Goal: Task Accomplishment & Management: Manage account settings

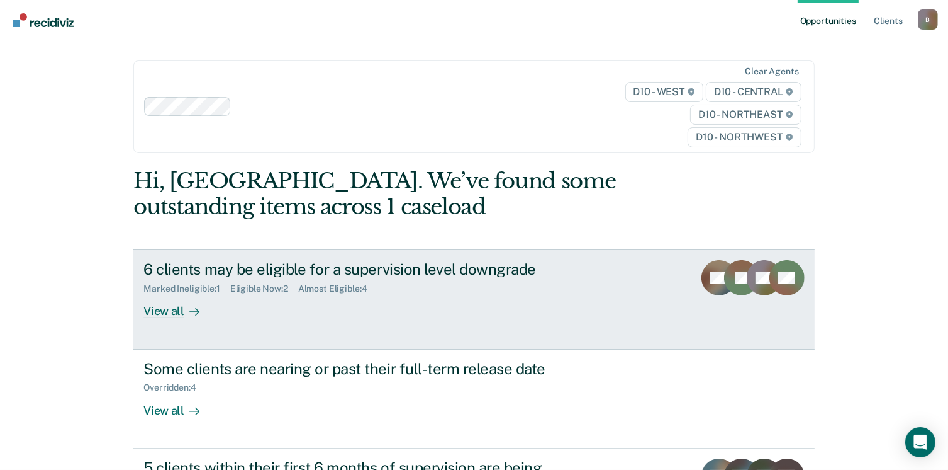
click at [721, 287] on rect at bounding box center [719, 277] width 35 height 35
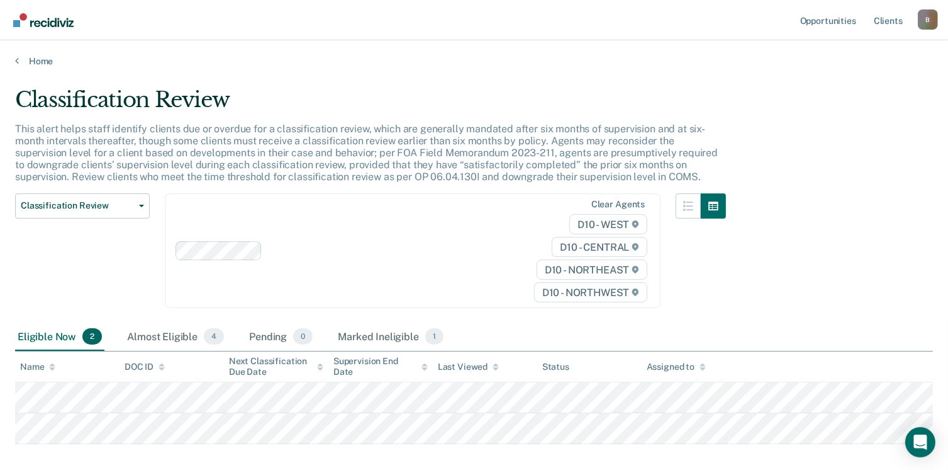
scroll to position [63, 0]
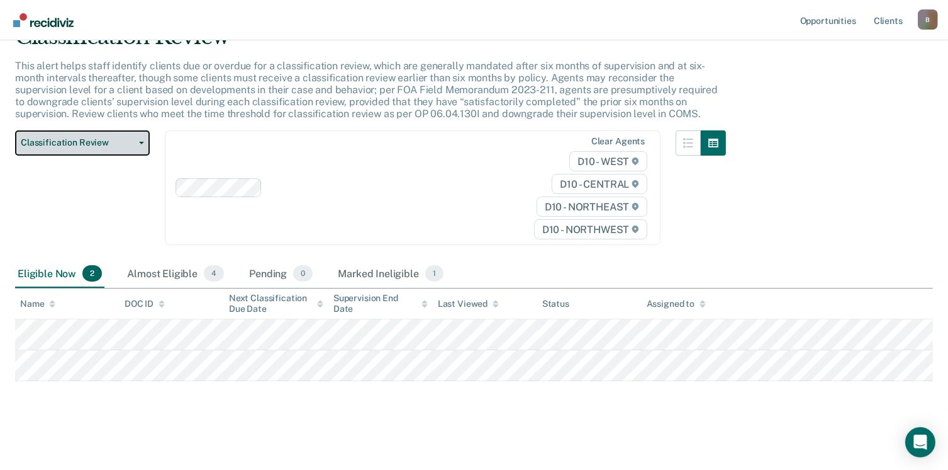
click at [134, 143] on button "Classification Review" at bounding box center [82, 142] width 135 height 25
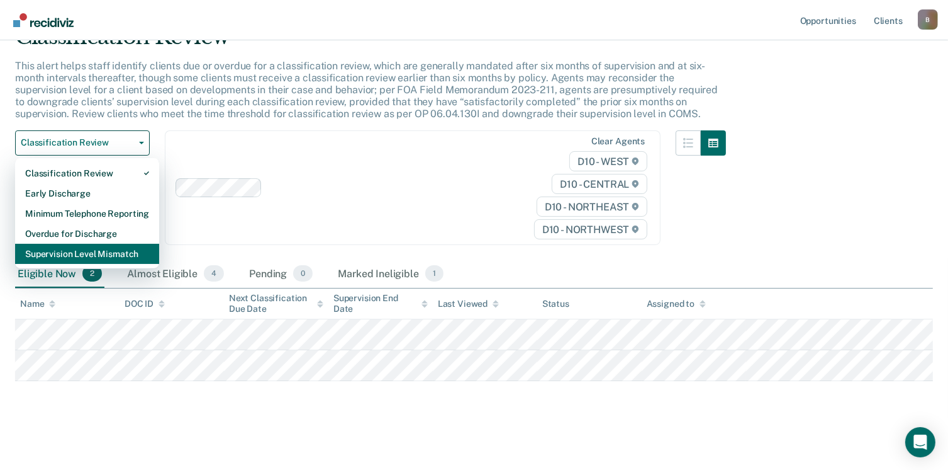
click at [130, 252] on div "Supervision Level Mismatch" at bounding box center [87, 254] width 124 height 20
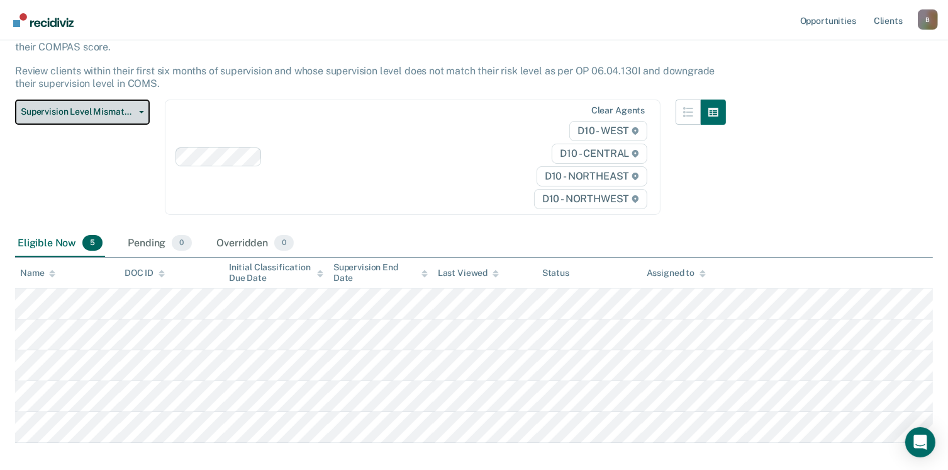
scroll to position [168, 0]
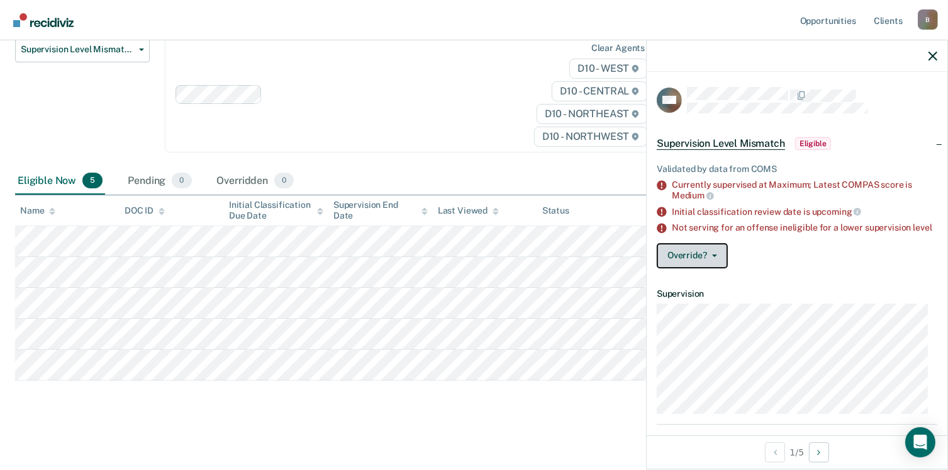
click at [724, 261] on button "Override?" at bounding box center [692, 255] width 71 height 25
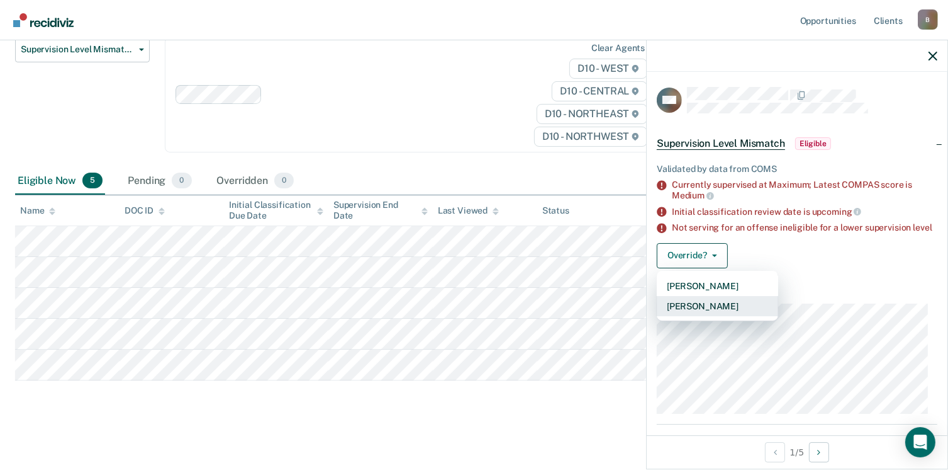
click at [713, 309] on button "[PERSON_NAME]" at bounding box center [717, 306] width 121 height 20
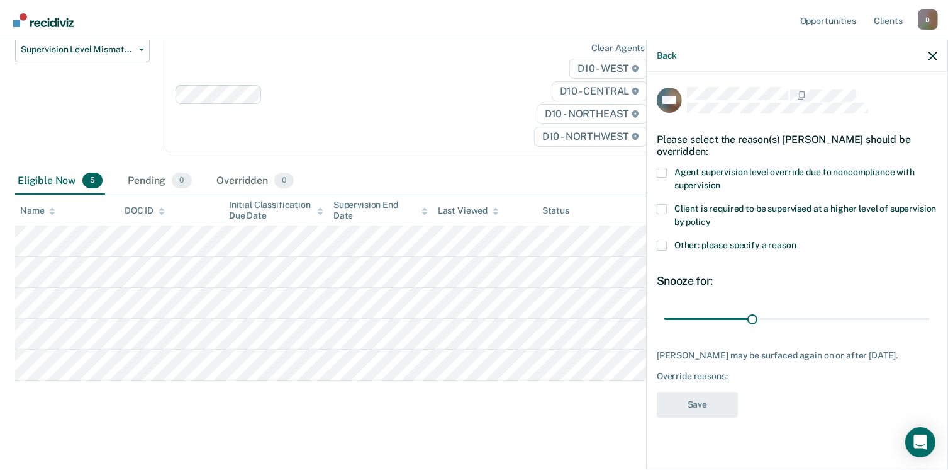
click at [667, 173] on label "Agent supervision level override due to noncompliance with supervision" at bounding box center [797, 180] width 281 height 26
click at [721, 181] on input "Agent supervision level override due to noncompliance with supervision" at bounding box center [721, 181] width 0 height 0
click at [656, 242] on div "RM Please select the reason(s) [PERSON_NAME] should be overridden: Agent superv…" at bounding box center [797, 269] width 301 height 395
click at [666, 244] on span at bounding box center [662, 245] width 10 height 10
click at [797, 240] on input "Other: please specify a reason" at bounding box center [797, 240] width 0 height 0
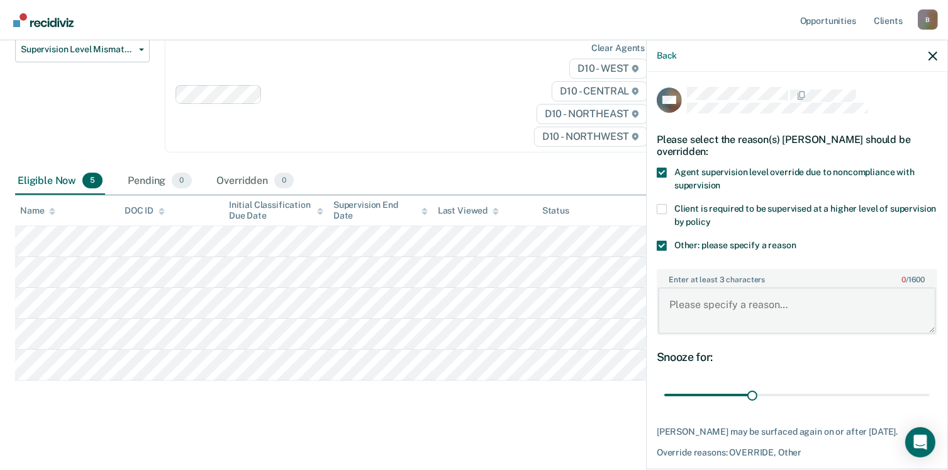
click at [719, 312] on textarea "Enter at least 3 characters 0 / 1600" at bounding box center [797, 310] width 278 height 47
click at [718, 311] on textarea "Enter at least 3 characters 0 / 1600" at bounding box center [797, 310] width 278 height 47
click at [710, 281] on label "Enter at least 3 characters 0 / 1600" at bounding box center [797, 277] width 278 height 14
click at [710, 287] on textarea "Enter at least 3 characters 0 / 1600" at bounding box center [797, 310] width 278 height 47
drag, startPoint x: 710, startPoint y: 281, endPoint x: 851, endPoint y: 303, distance: 142.7
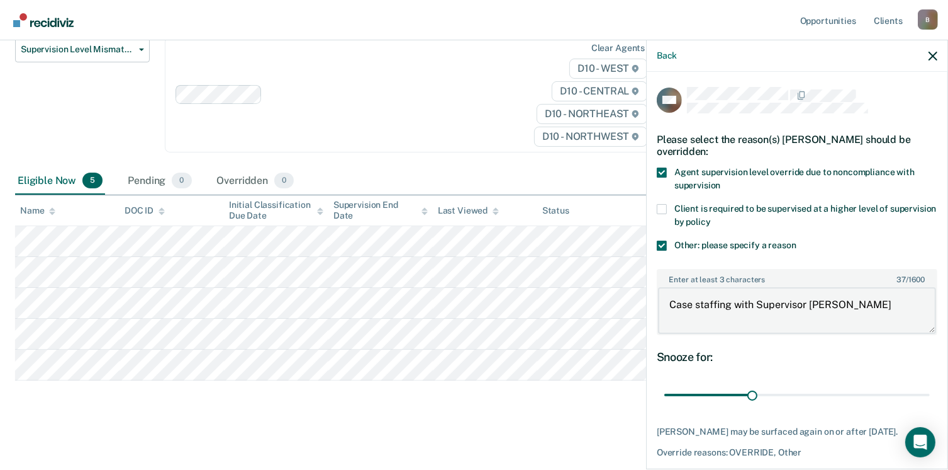
click at [851, 303] on textarea "Case staffing with Supervisor [PERSON_NAME]" at bounding box center [797, 310] width 278 height 47
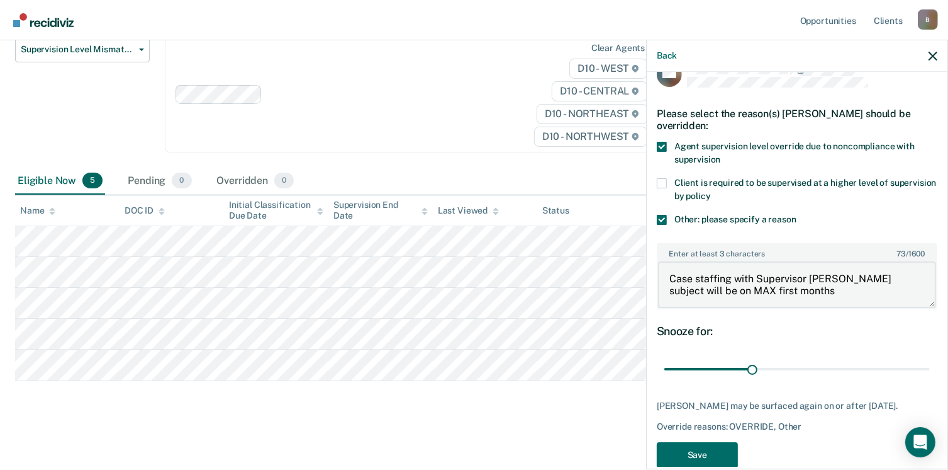
scroll to position [57, 0]
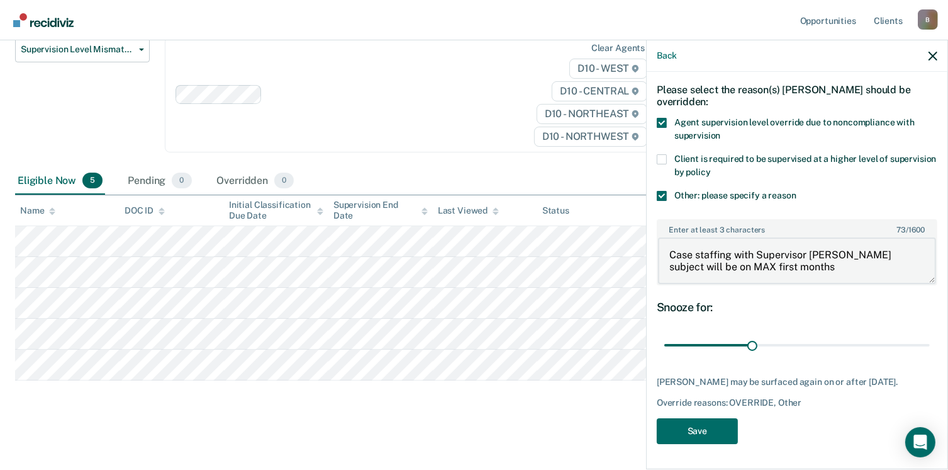
type textarea "Case staffing with Supervisor [PERSON_NAME] subject will be on MAX first months"
click at [720, 430] on button "Save" at bounding box center [697, 431] width 81 height 26
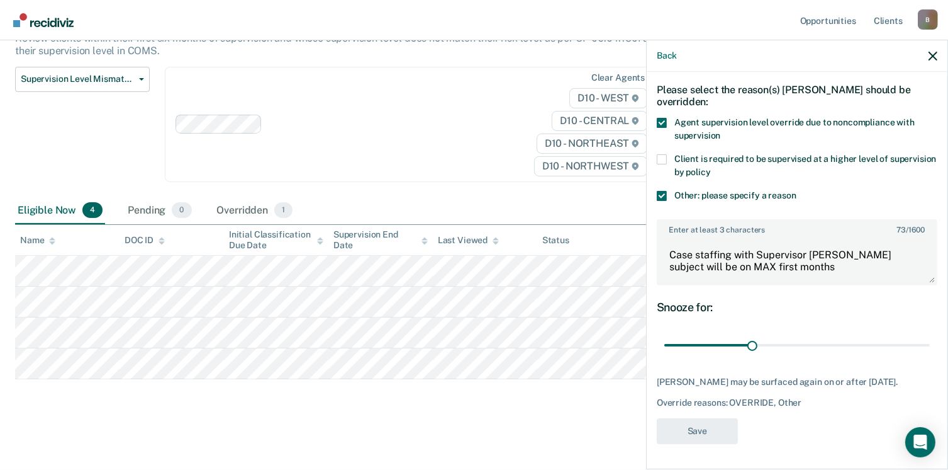
scroll to position [137, 0]
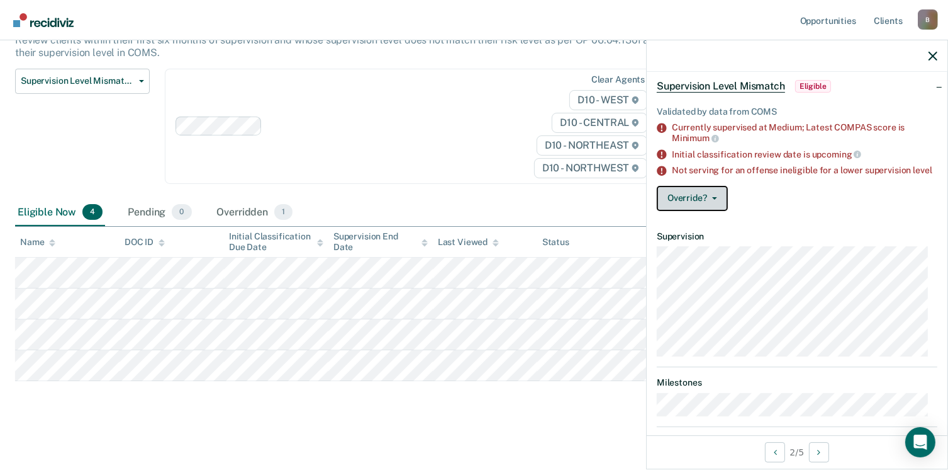
click at [717, 205] on button "Override?" at bounding box center [692, 198] width 71 height 25
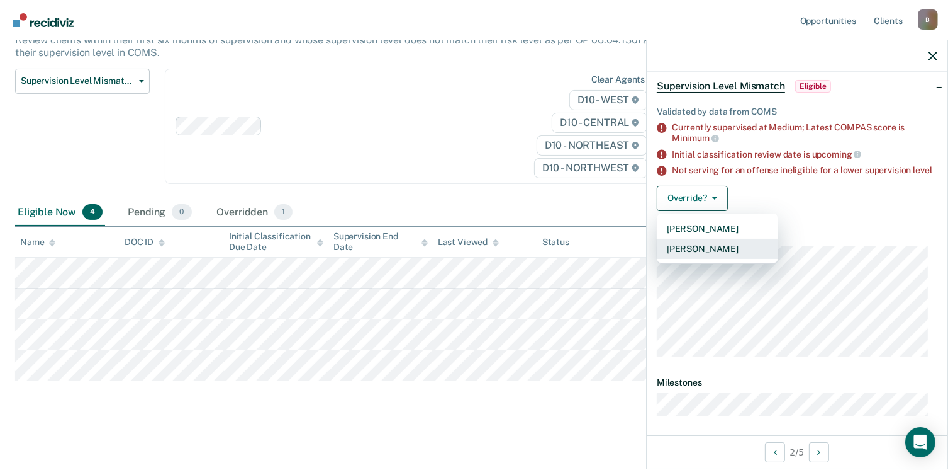
click at [720, 259] on button "[PERSON_NAME]" at bounding box center [717, 249] width 121 height 20
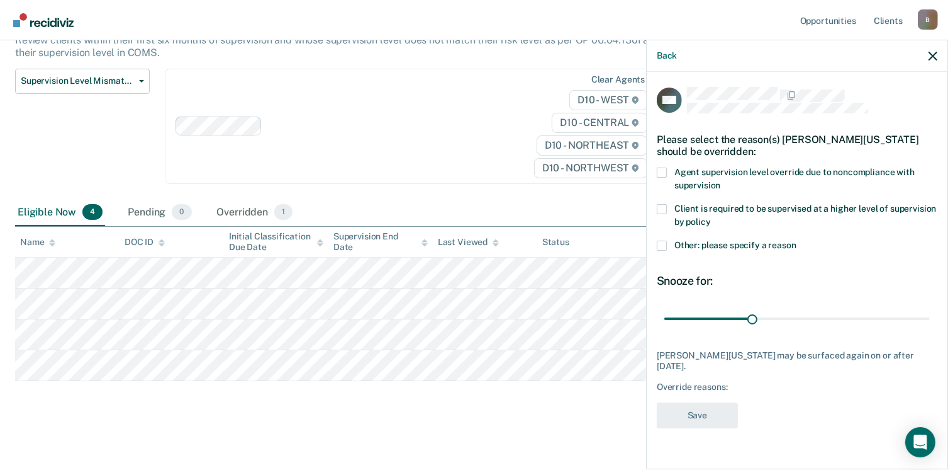
click at [665, 244] on span at bounding box center [662, 245] width 10 height 10
click at [797, 240] on input "Other: please specify a reason" at bounding box center [797, 240] width 0 height 0
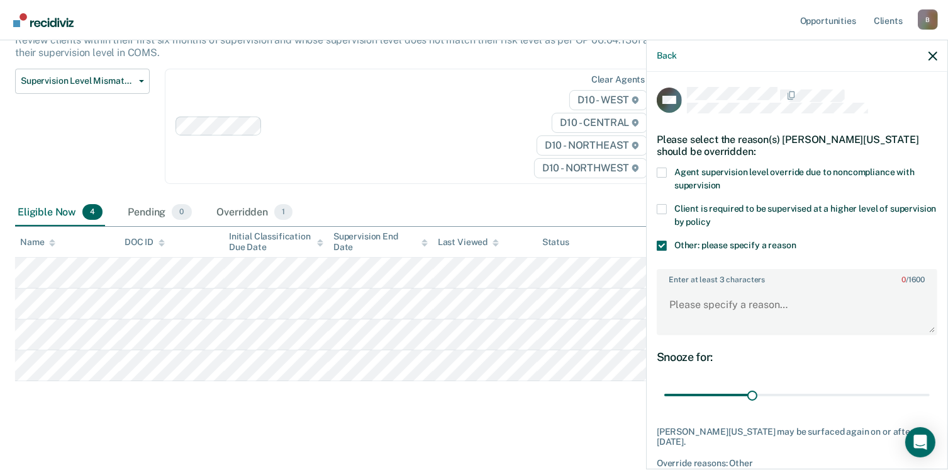
click at [665, 208] on span at bounding box center [662, 209] width 10 height 10
click at [711, 217] on input "Client is required to be supervised at a higher level of supervision by policy" at bounding box center [711, 217] width 0 height 0
click at [679, 298] on textarea "Enter at least 3 characters 0 / 1600" at bounding box center [797, 310] width 278 height 47
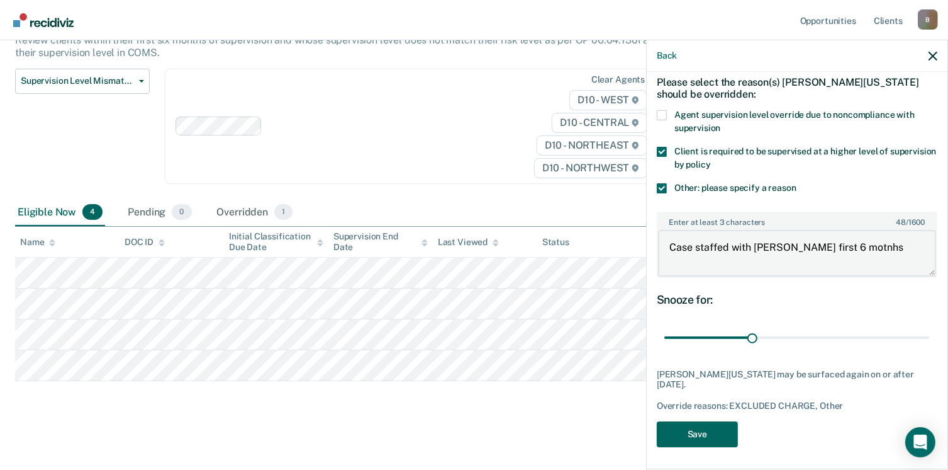
type textarea "Case staffed with [PERSON_NAME] first 6 motnhs"
click at [720, 436] on button "Save" at bounding box center [697, 434] width 81 height 26
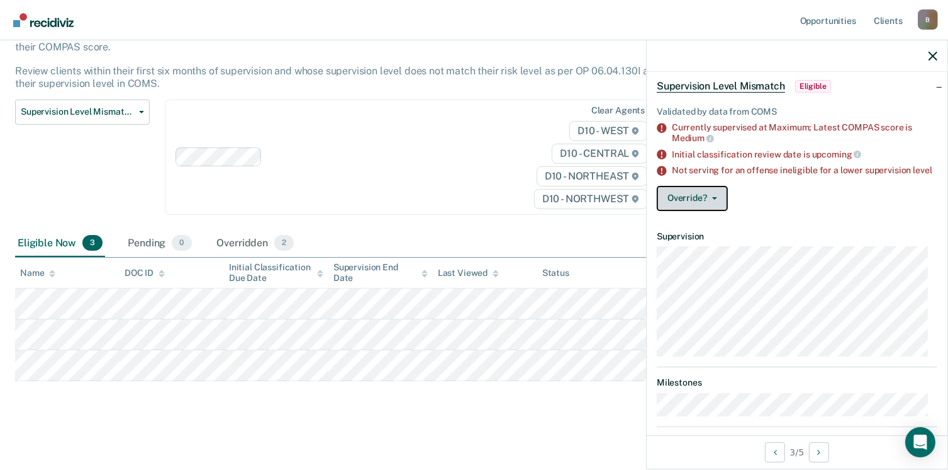
click at [709, 201] on button "Override?" at bounding box center [692, 198] width 71 height 25
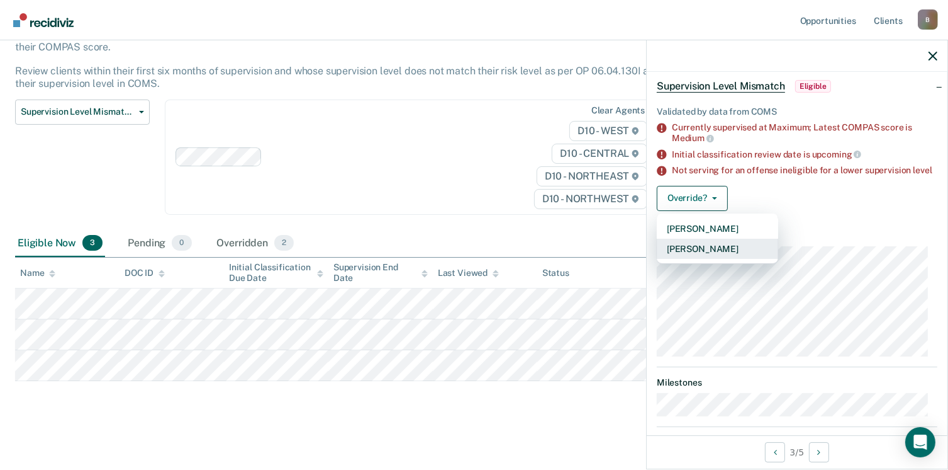
click at [715, 257] on button "[PERSON_NAME]" at bounding box center [717, 249] width 121 height 20
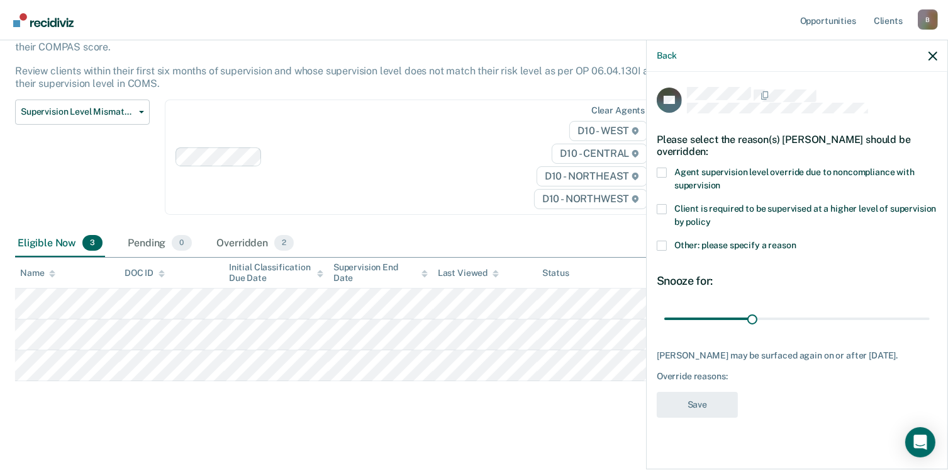
click at [667, 208] on label "Client is required to be supervised at a higher level of supervision by policy" at bounding box center [797, 217] width 281 height 26
click at [711, 217] on input "Client is required to be supervised at a higher level of supervision by policy" at bounding box center [711, 217] width 0 height 0
click at [710, 397] on button "Save" at bounding box center [697, 404] width 81 height 26
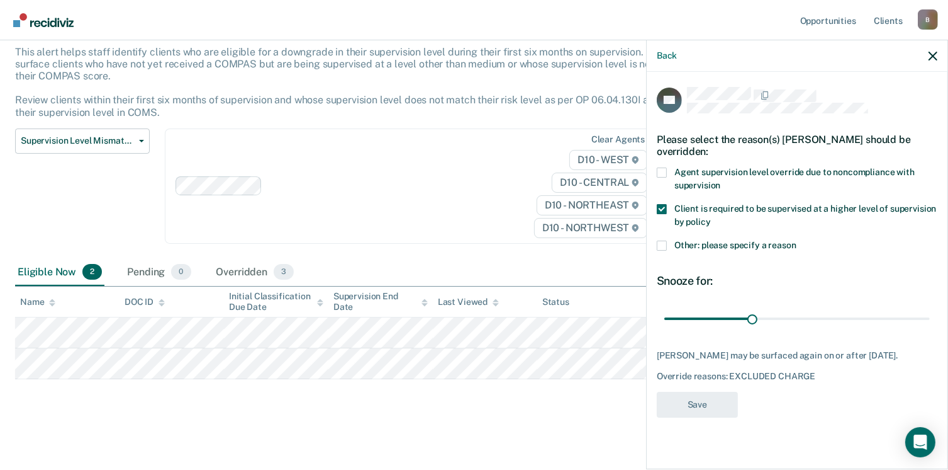
scroll to position [76, 0]
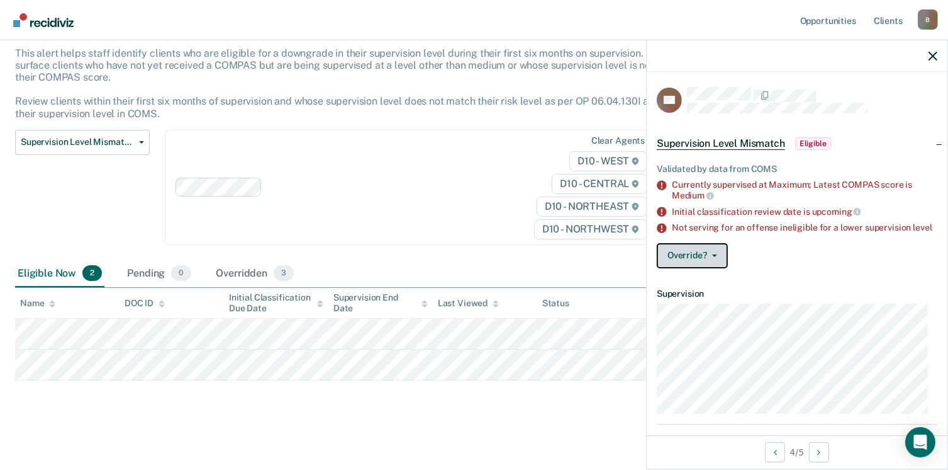
click at [702, 265] on button "Override?" at bounding box center [692, 255] width 71 height 25
click at [707, 325] on article "GF Supervision Level Mismatch Eligible Validated by data from COMS Currently su…" at bounding box center [797, 340] width 281 height 507
click at [713, 257] on icon "button" at bounding box center [714, 255] width 5 height 3
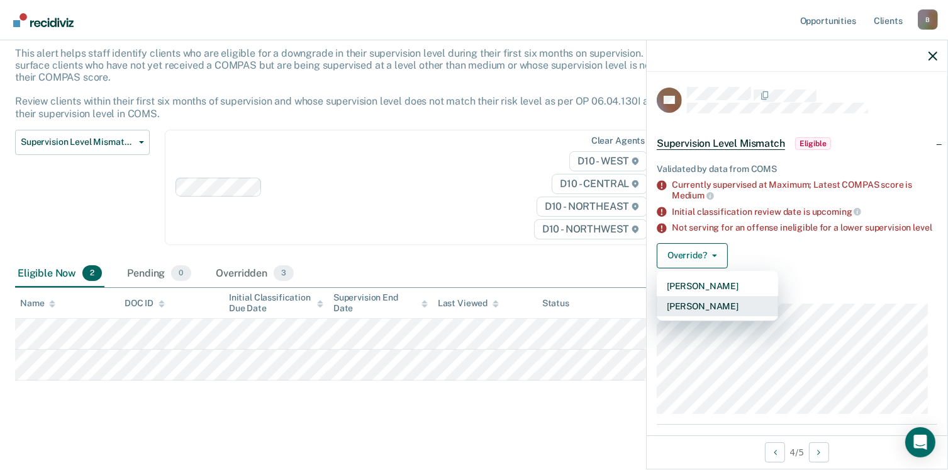
click at [717, 310] on button "[PERSON_NAME]" at bounding box center [717, 306] width 121 height 20
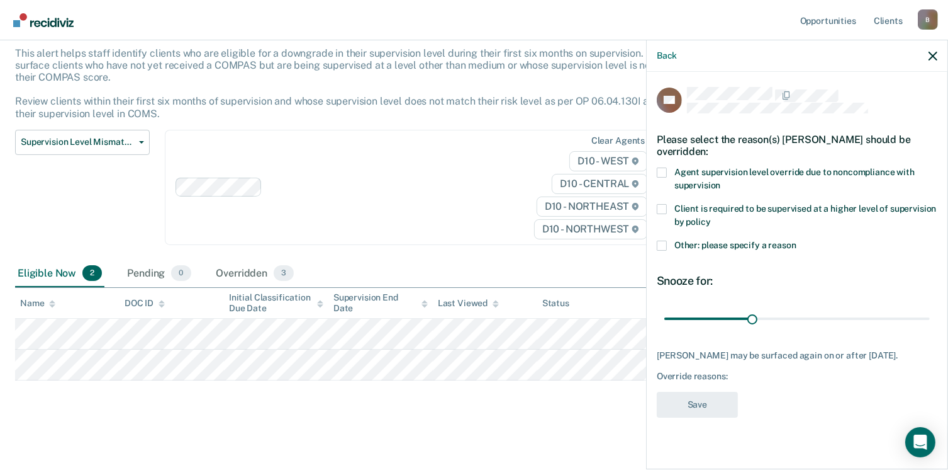
click at [661, 245] on span at bounding box center [662, 245] width 10 height 10
click at [797, 240] on input "Other: please specify a reason" at bounding box center [797, 240] width 0 height 0
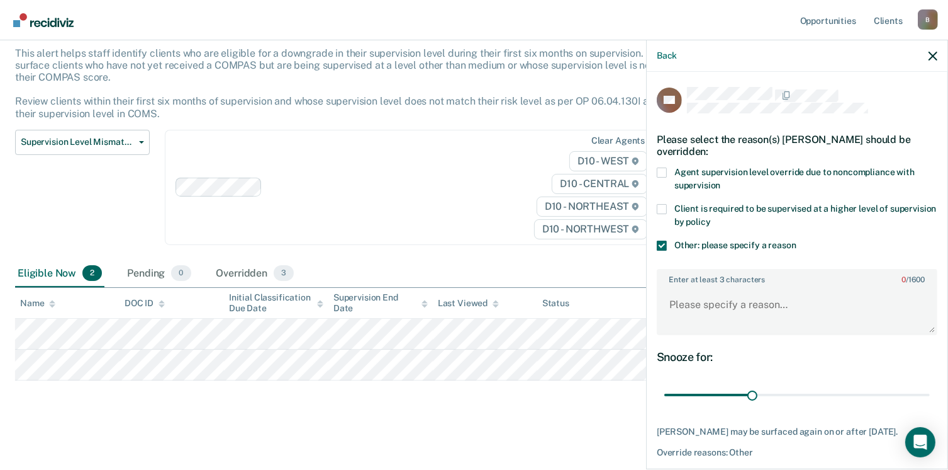
click at [662, 171] on span at bounding box center [662, 172] width 10 height 10
click at [721, 181] on input "Agent supervision level override due to noncompliance with supervision" at bounding box center [721, 181] width 0 height 0
click at [682, 318] on textarea "Enter at least 3 characters 0 / 1600" at bounding box center [797, 310] width 278 height 47
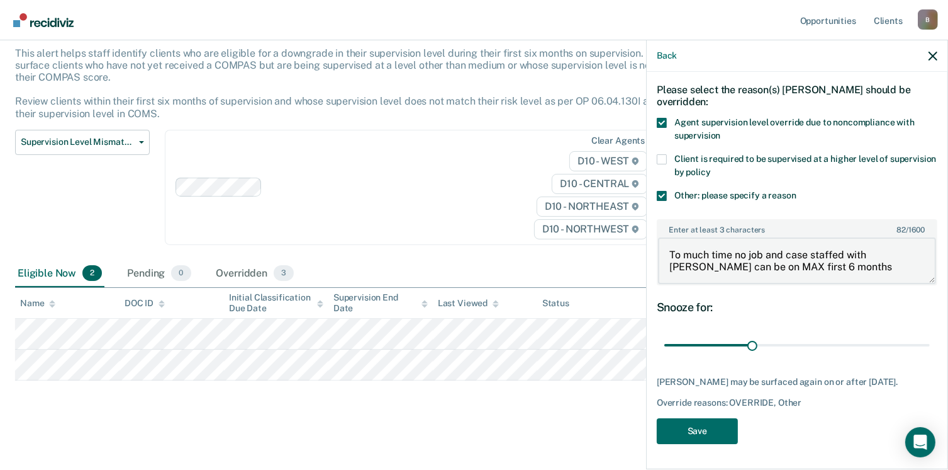
scroll to position [53, 0]
type textarea "To much time no job and case staffed with [PERSON_NAME] can be on MAX first 6 m…"
click at [689, 427] on button "Save" at bounding box center [697, 431] width 81 height 26
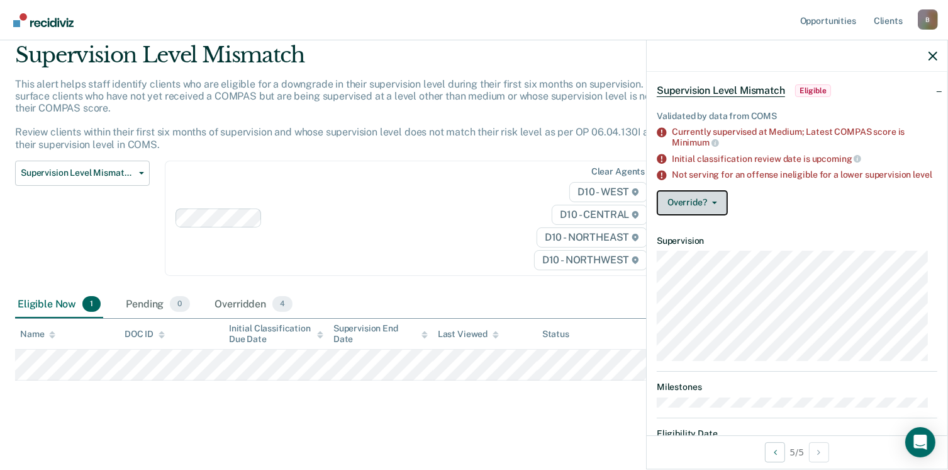
click at [712, 204] on icon "button" at bounding box center [714, 202] width 5 height 3
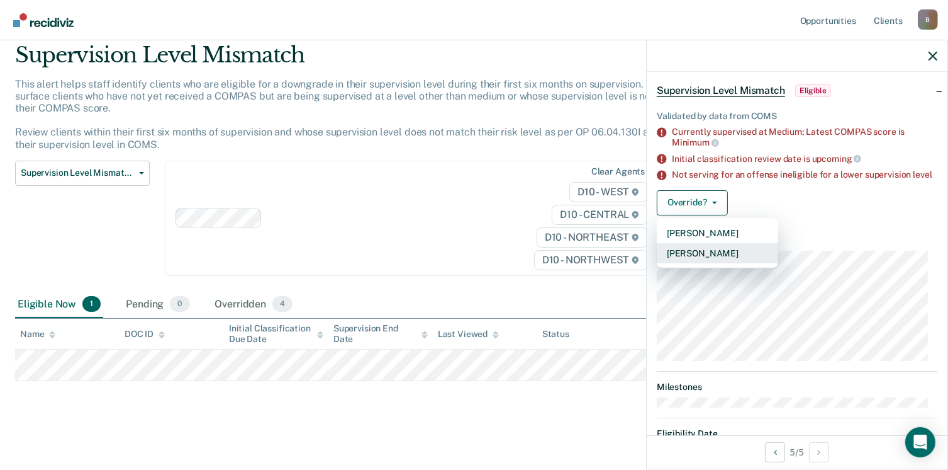
click at [723, 261] on button "[PERSON_NAME]" at bounding box center [717, 253] width 121 height 20
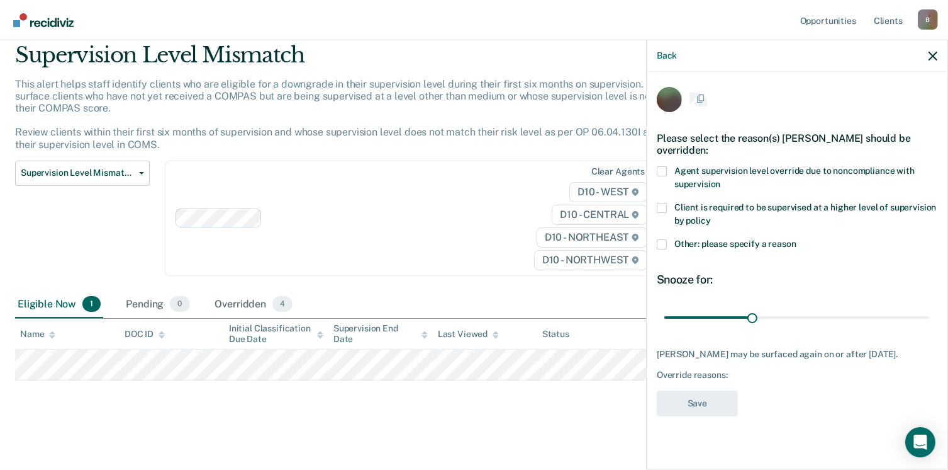
scroll to position [0, 0]
click at [665, 240] on span at bounding box center [662, 245] width 10 height 10
click at [797, 240] on input "Other: please specify a reason" at bounding box center [797, 240] width 0 height 0
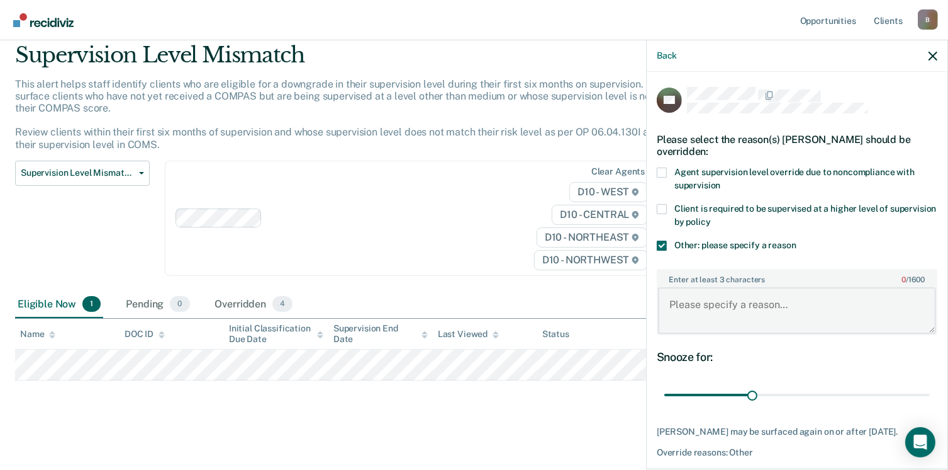
click at [703, 313] on textarea "Enter at least 3 characters 0 / 1600" at bounding box center [797, 310] width 278 height 47
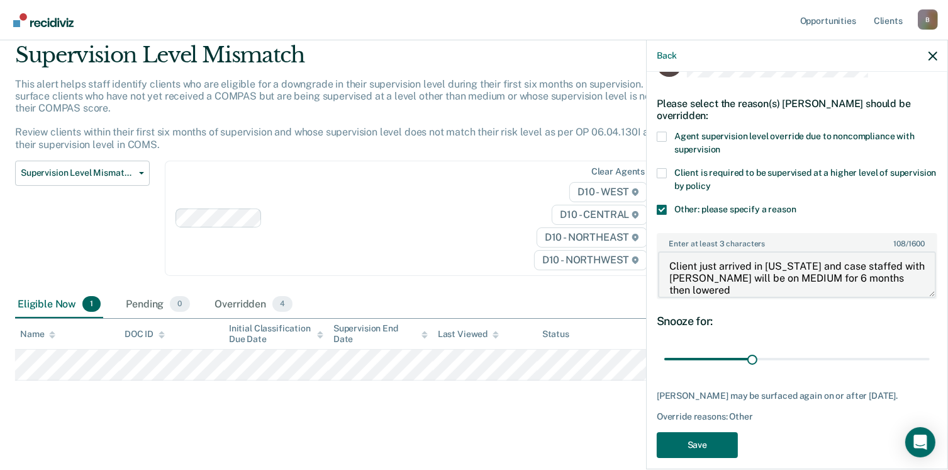
scroll to position [47, 0]
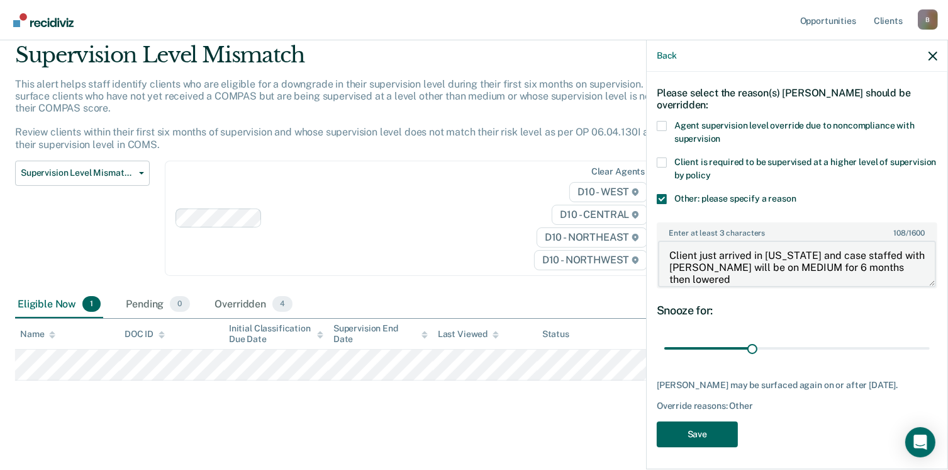
type textarea "Client just arrived in [US_STATE] and case staffed with [PERSON_NAME] will be o…"
click at [716, 441] on button "Save" at bounding box center [697, 434] width 81 height 26
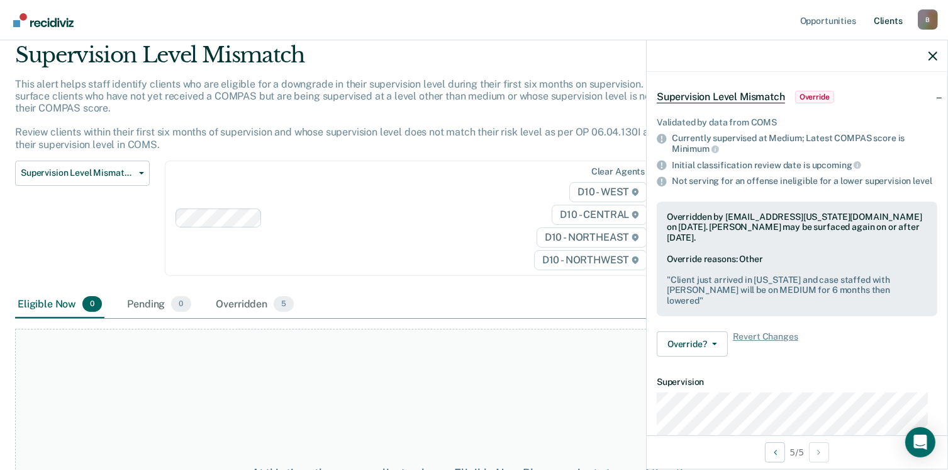
click at [886, 23] on link "Client s" at bounding box center [889, 20] width 34 height 40
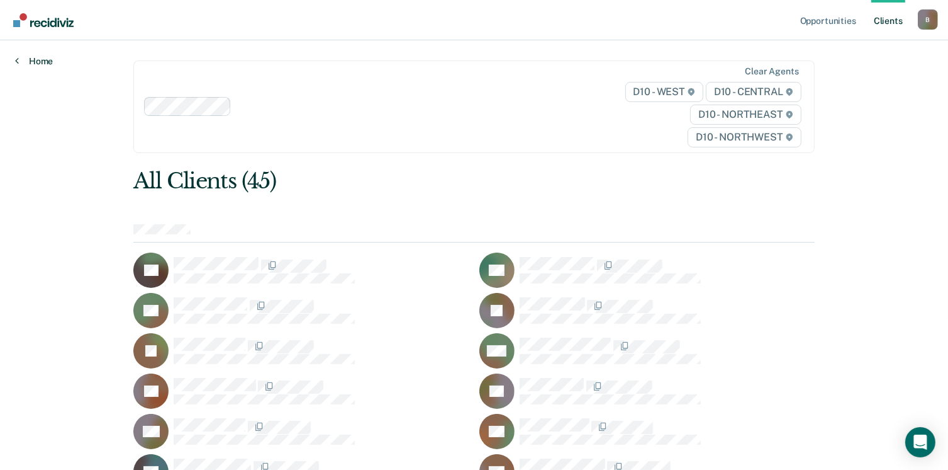
click at [27, 59] on link "Home" at bounding box center [34, 60] width 38 height 11
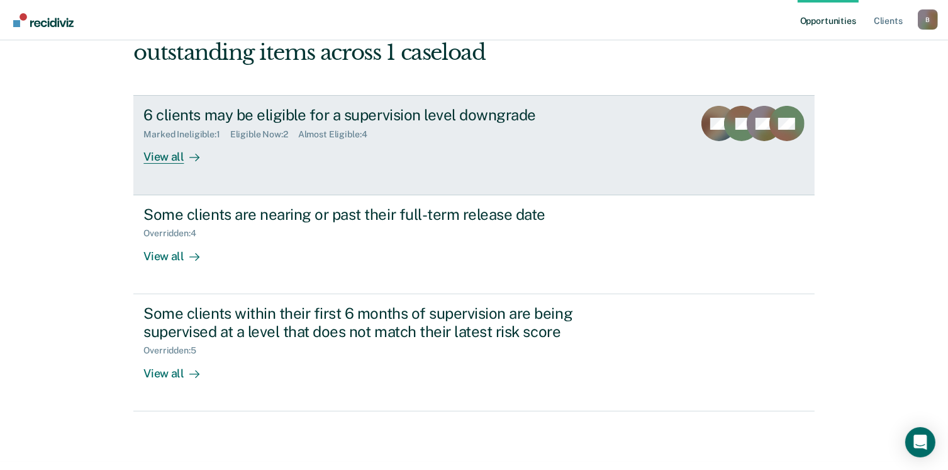
scroll to position [171, 0]
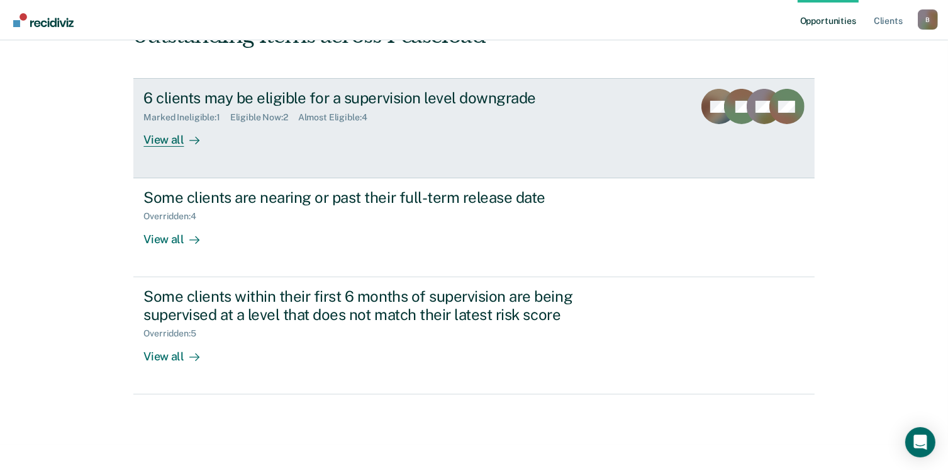
click at [172, 140] on div "View all" at bounding box center [178, 135] width 70 height 25
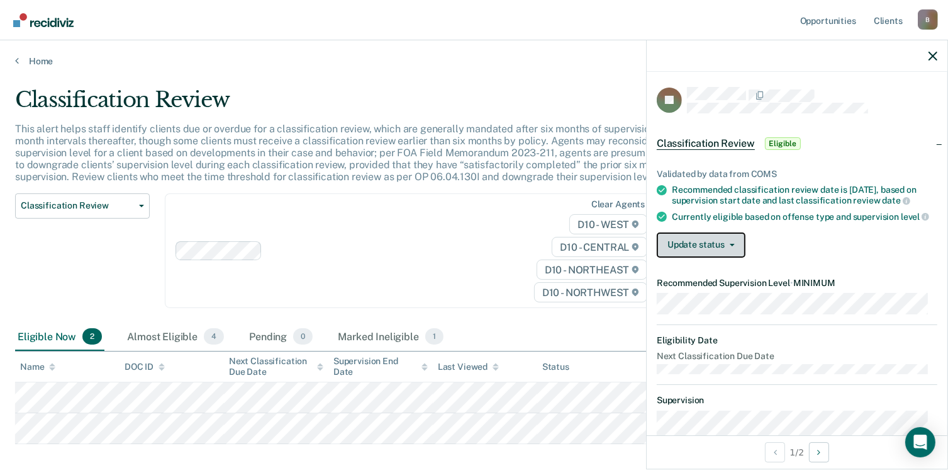
click at [733, 246] on icon "button" at bounding box center [732, 245] width 5 height 3
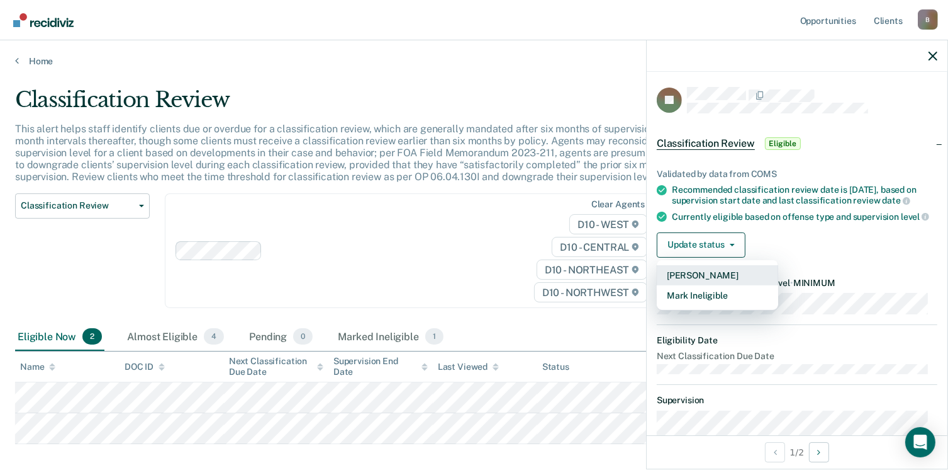
click at [731, 280] on button "[PERSON_NAME]" at bounding box center [717, 275] width 121 height 20
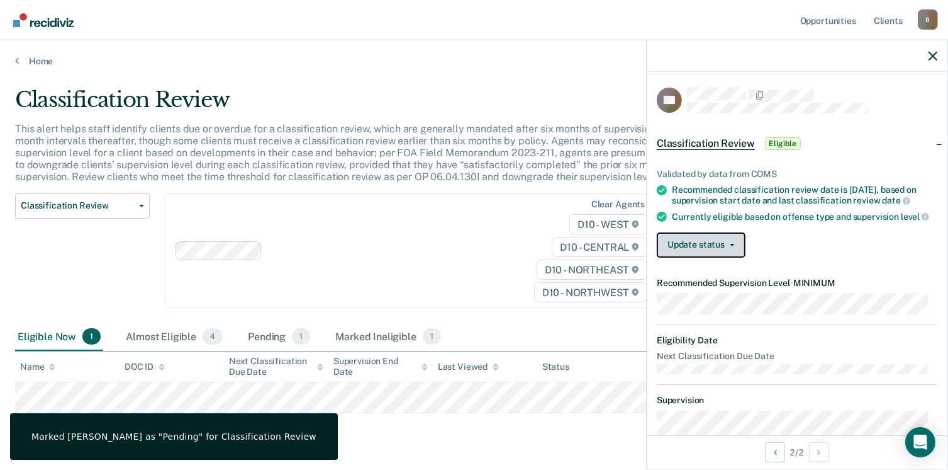
click at [734, 254] on button "Update status" at bounding box center [701, 244] width 89 height 25
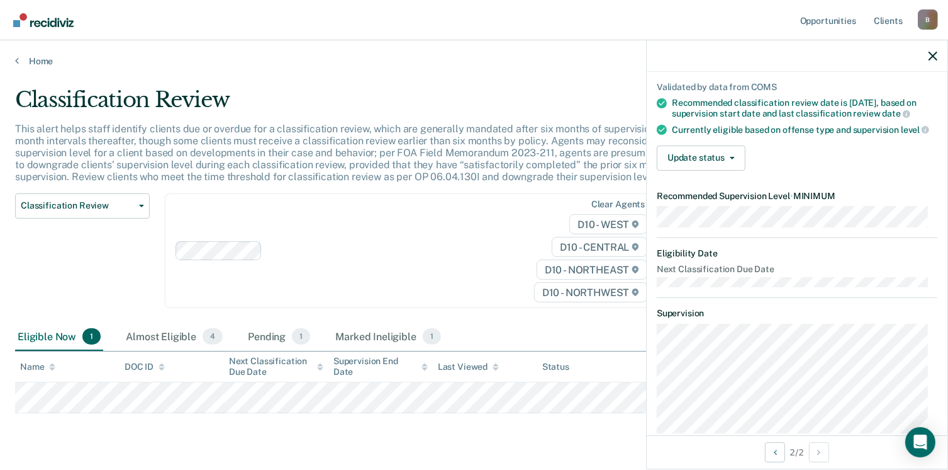
scroll to position [86, 0]
click at [728, 160] on span "button" at bounding box center [730, 159] width 10 height 3
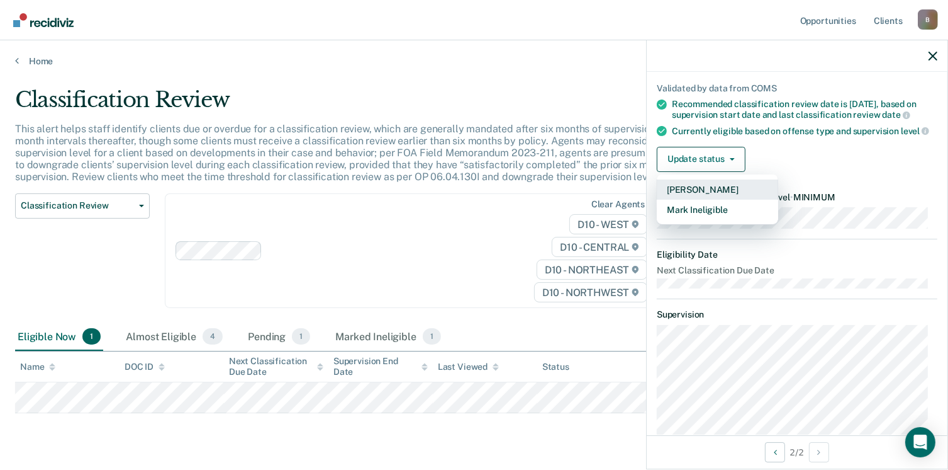
click at [730, 194] on button "[PERSON_NAME]" at bounding box center [717, 189] width 121 height 20
